Goal: Information Seeking & Learning: Learn about a topic

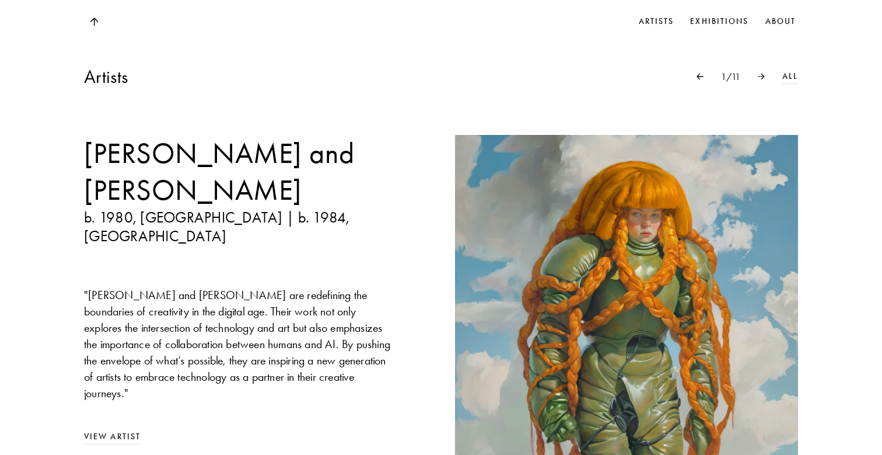
scroll to position [890, 0]
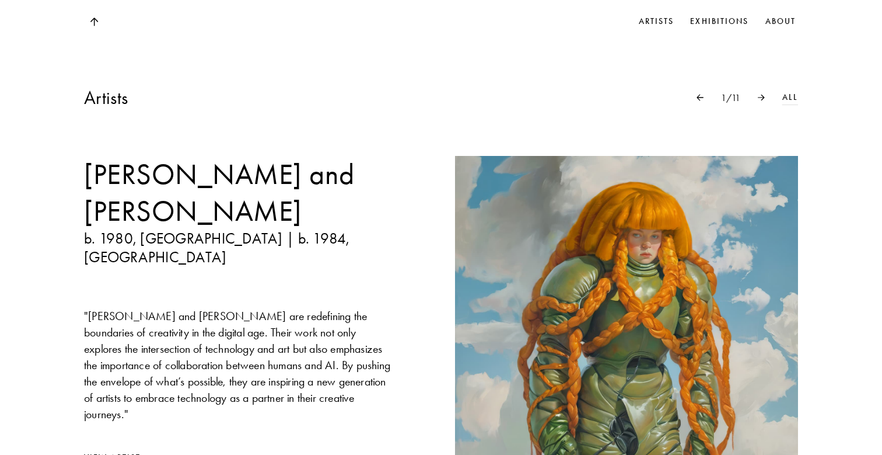
click at [763, 94] on img at bounding box center [761, 97] width 7 height 6
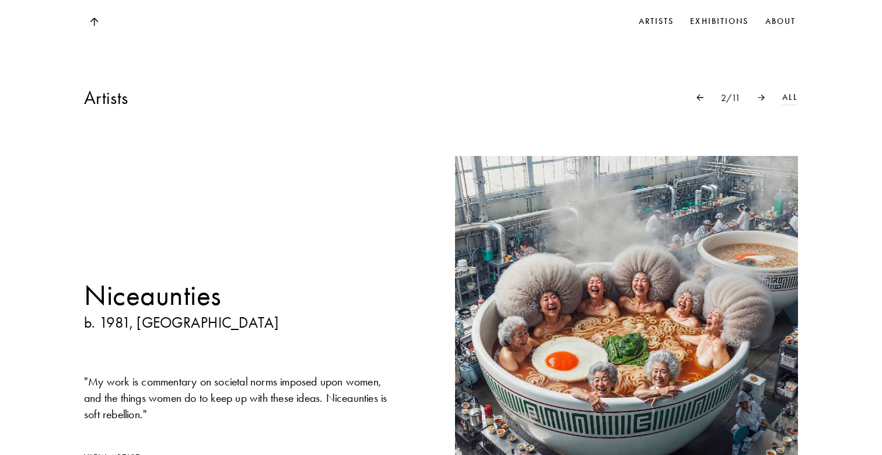
click at [763, 94] on img at bounding box center [761, 97] width 7 height 6
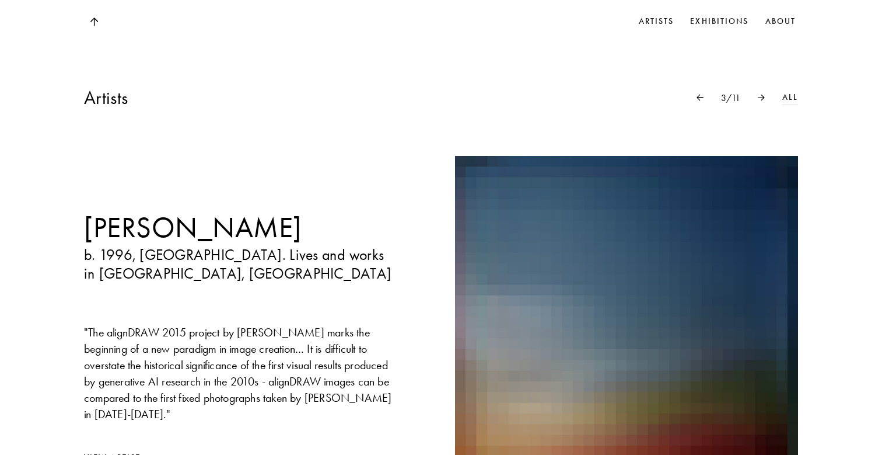
click at [763, 94] on img at bounding box center [761, 97] width 7 height 6
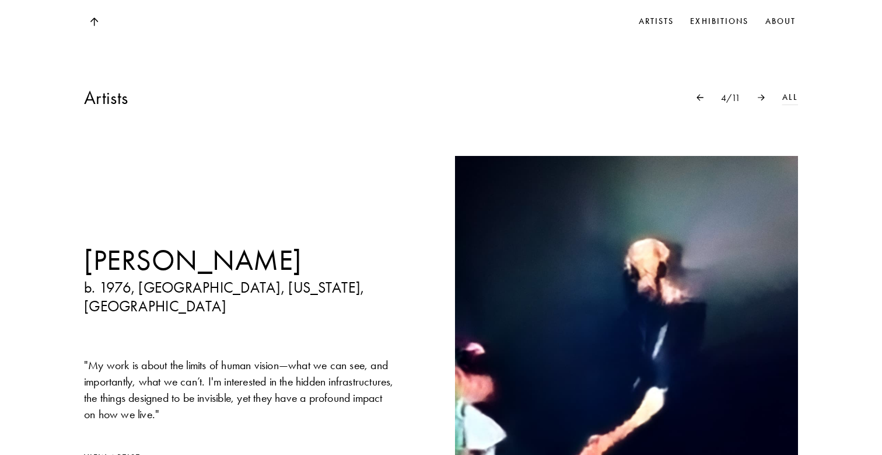
click at [763, 94] on img at bounding box center [761, 97] width 7 height 6
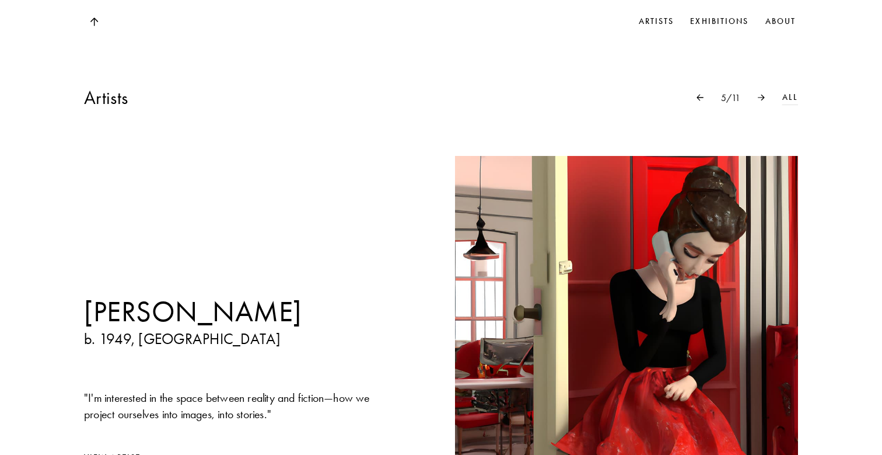
click at [763, 94] on img at bounding box center [761, 97] width 7 height 6
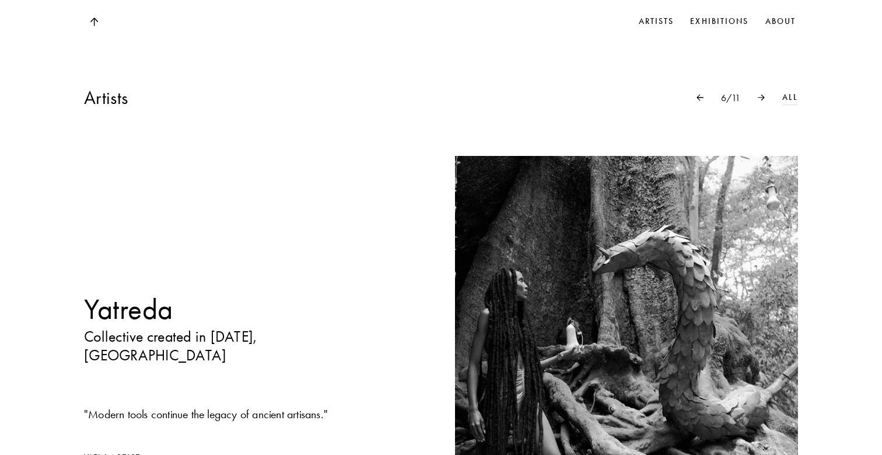
click at [763, 94] on img at bounding box center [761, 97] width 7 height 6
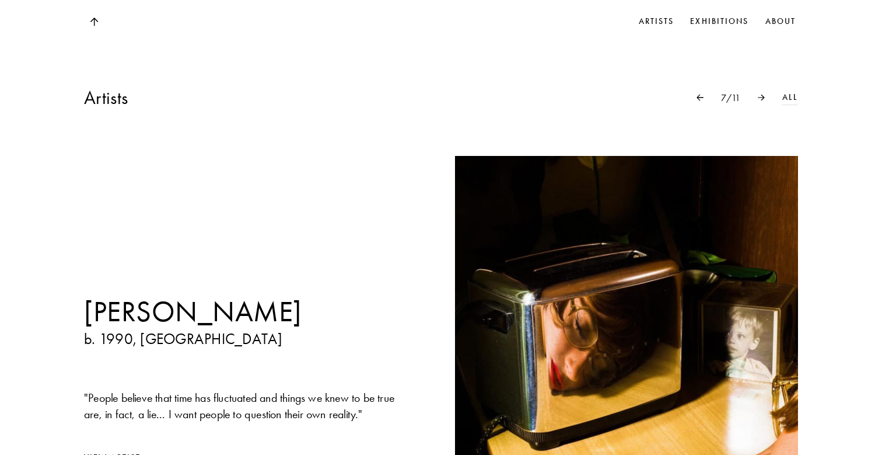
click at [763, 94] on img at bounding box center [761, 97] width 7 height 6
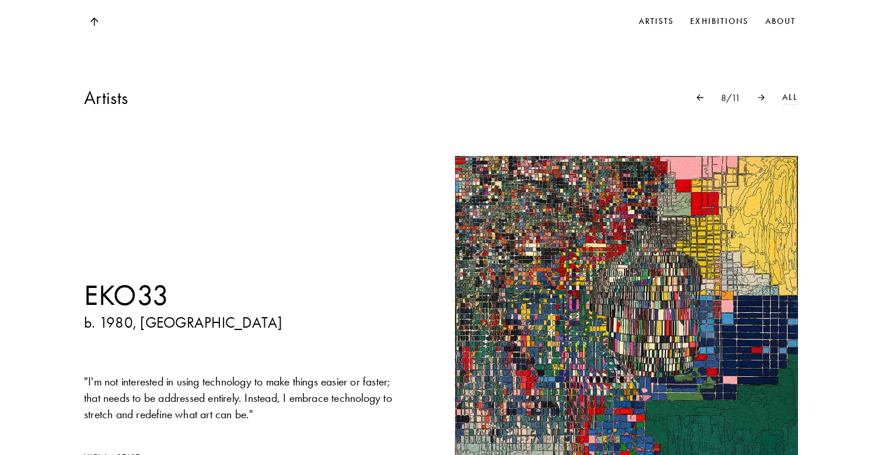
click at [763, 94] on img at bounding box center [761, 97] width 7 height 6
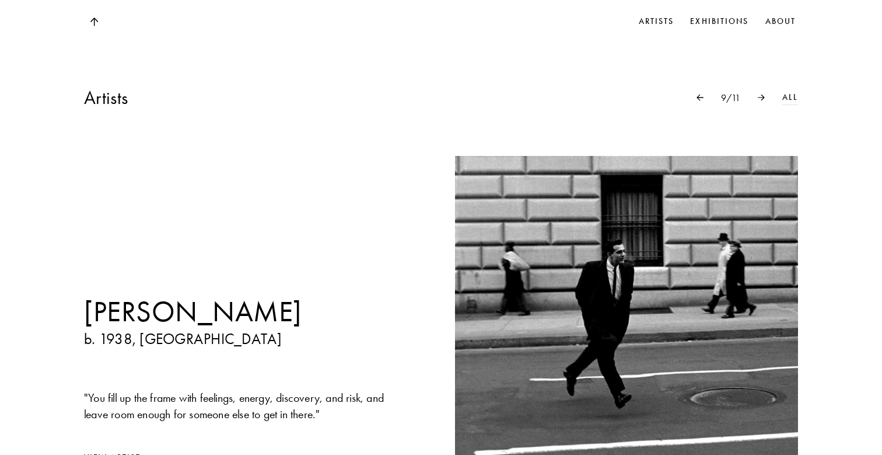
click at [763, 94] on img at bounding box center [761, 97] width 7 height 6
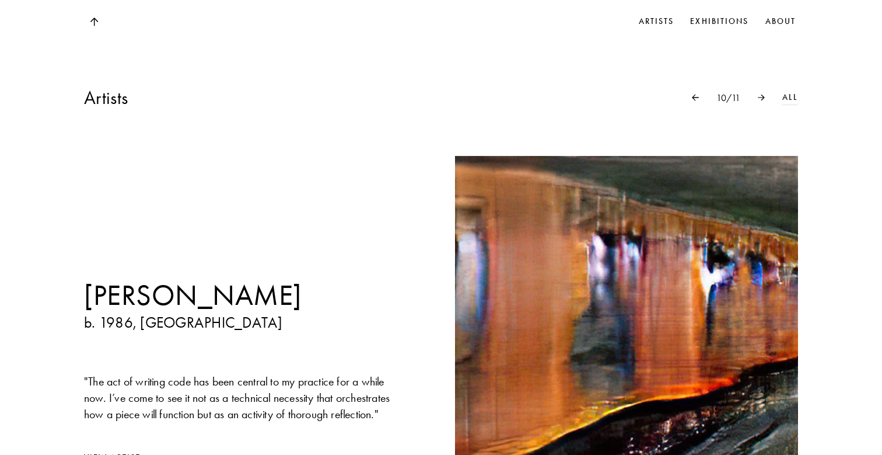
click at [763, 94] on img at bounding box center [761, 97] width 7 height 6
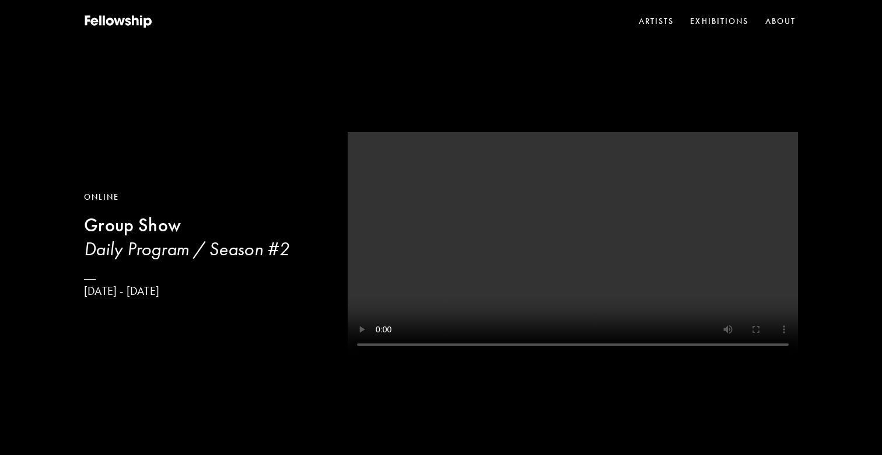
scroll to position [0, 0]
click at [208, 281] on link "Online Group Show Daily Program / Season #[DATE] - [DATE]" at bounding box center [186, 244] width 205 height 107
click at [136, 230] on b "Group Show" at bounding box center [132, 225] width 97 height 23
click at [258, 258] on h3 "Daily Program / Season #2" at bounding box center [201, 248] width 235 height 23
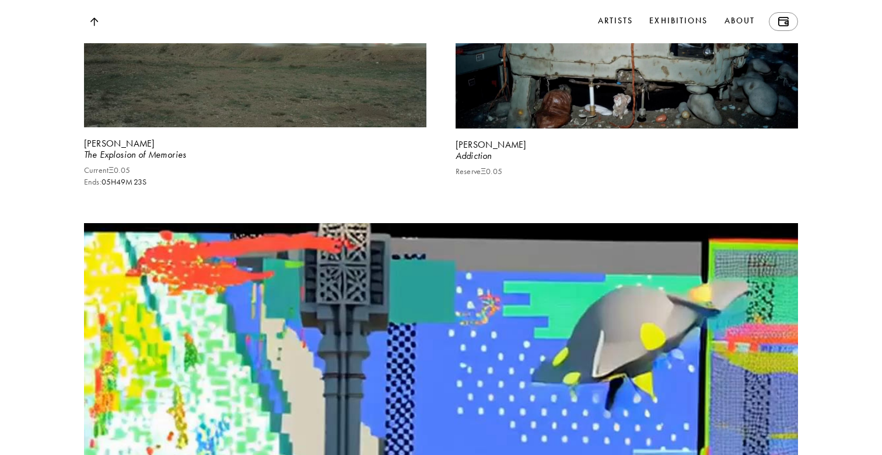
scroll to position [10747, 0]
